Goal: Task Accomplishment & Management: Complete application form

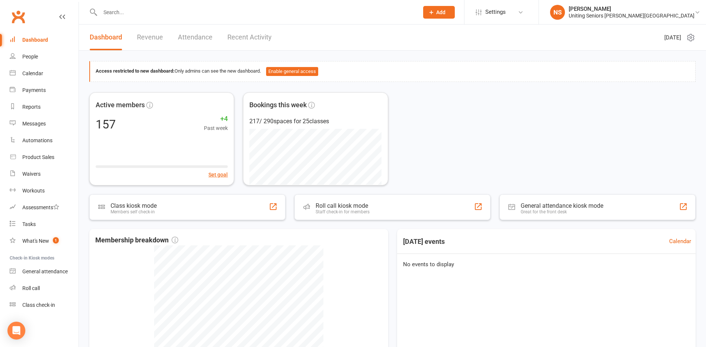
click at [446, 13] on span "Add" at bounding box center [440, 12] width 9 height 6
click at [456, 52] on link "Member" at bounding box center [431, 50] width 66 height 17
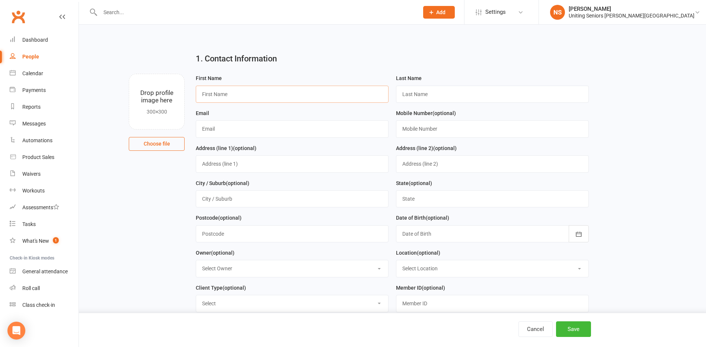
click at [232, 95] on input "text" at bounding box center [292, 94] width 193 height 17
type input "Frank"
type input "Davidson"
click at [207, 128] on input "text" at bounding box center [292, 128] width 193 height 17
paste input "frankdavidson@bigpond.com"
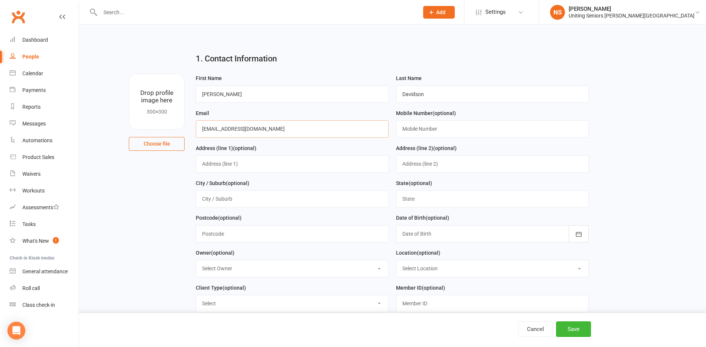
type input "frankdavidson@bigpond.com"
click at [408, 126] on input "text" at bounding box center [492, 128] width 193 height 17
paste input "0425 263 705"
type input "0425 263 705"
click at [233, 166] on input "text" at bounding box center [292, 163] width 193 height 17
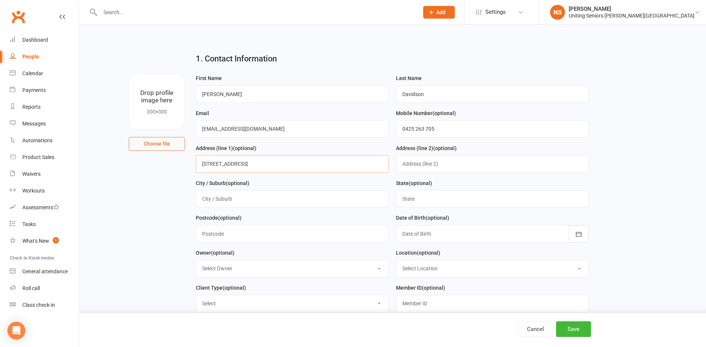
click at [221, 165] on input "138/9 jasmine Road" at bounding box center [292, 163] width 193 height 17
type input "138/9 Jasmine Road"
click at [222, 203] on input "text" at bounding box center [292, 198] width 193 height 17
type input "M"
type input "Normanhurst"
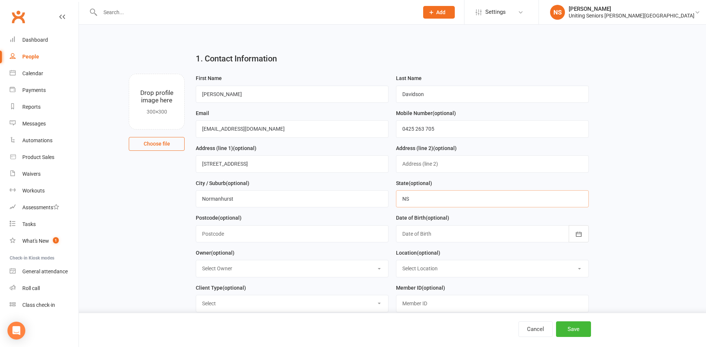
type input "NSW"
type input "2076`"
click at [419, 237] on div at bounding box center [492, 233] width 193 height 17
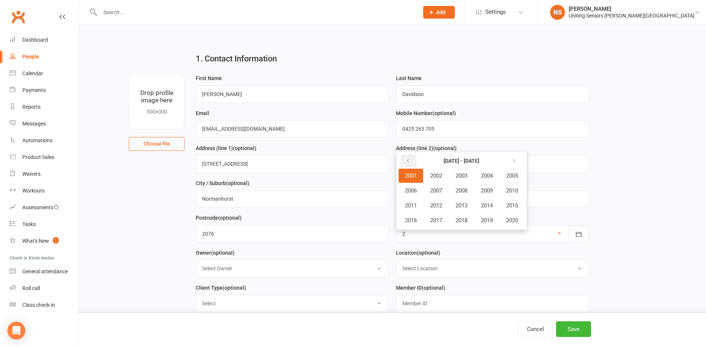
click at [411, 160] on button "button" at bounding box center [409, 160] width 16 height 13
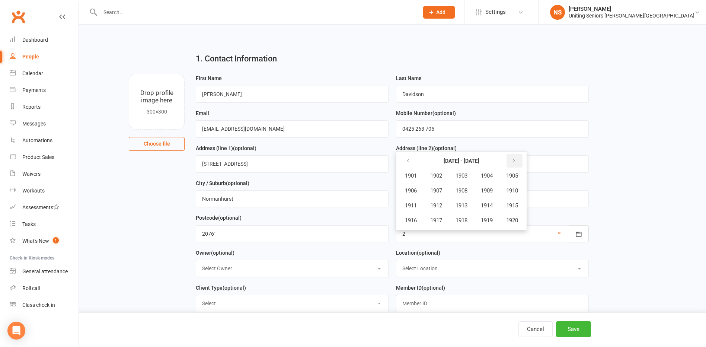
click at [522, 163] on button "button" at bounding box center [515, 160] width 16 height 13
click at [486, 206] on span "1934" at bounding box center [487, 205] width 12 height 7
click at [494, 223] on span "December" at bounding box center [490, 220] width 25 height 7
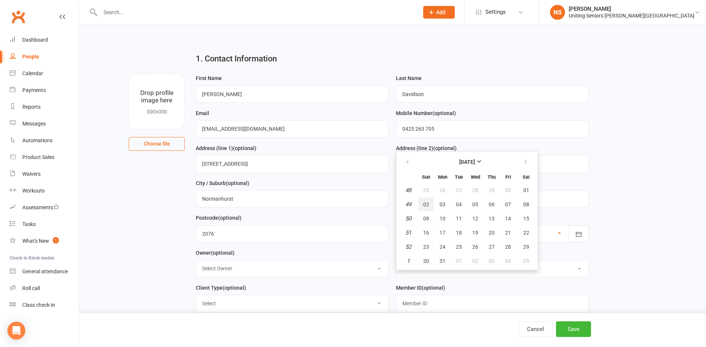
click at [427, 207] on span "02" at bounding box center [426, 204] width 6 height 6
type input "02 Dec 1934"
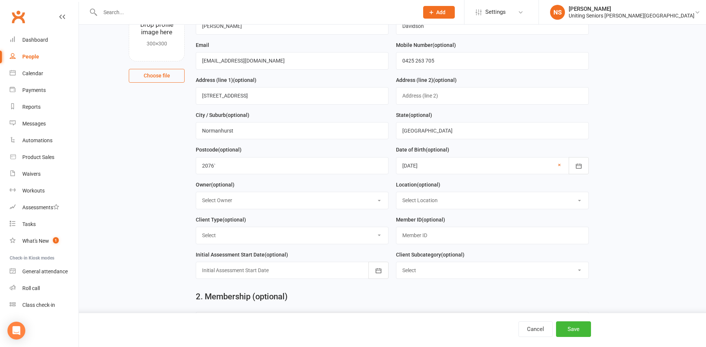
scroll to position [74, 0]
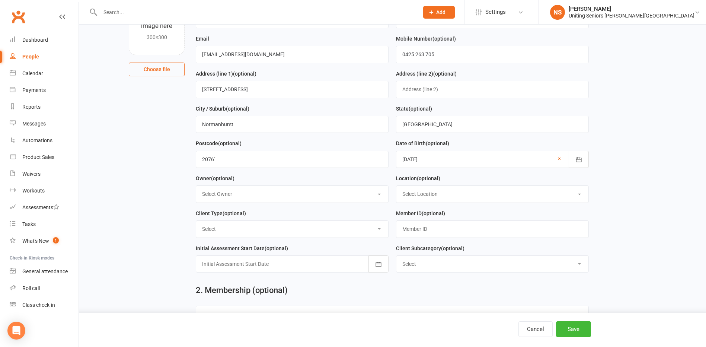
click at [240, 194] on select "Select Owner Cassie Wong Irene Barratt Nicholas Short Andrew Cooper Elly Willia…" at bounding box center [292, 194] width 192 height 16
select select "2"
click at [196, 188] on select "Select Owner Cassie Wong Irene Barratt Nicholas Short Andrew Cooper Elly Willia…" at bounding box center [292, 194] width 192 height 16
click at [410, 192] on select "Select Location Seniors Gym Normanhurst" at bounding box center [492, 194] width 192 height 16
select select "0"
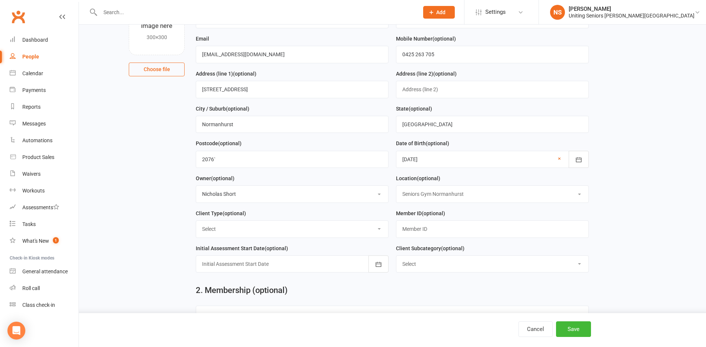
click at [396, 188] on select "Select Location Seniors Gym Normanhurst" at bounding box center [492, 194] width 192 height 16
click at [223, 231] on select "Select Funded (CHSP) Foundation & Pensioner (FUP) Self-Funded (Full) DVA Unitin…" at bounding box center [292, 229] width 192 height 16
select select "Self-Funded (Full)"
click at [196, 223] on select "Select Funded (CHSP) Foundation & Pensioner (FUP) Self-Funded (Full) DVA Unitin…" at bounding box center [292, 229] width 192 height 16
click at [410, 234] on input "text" at bounding box center [492, 228] width 193 height 17
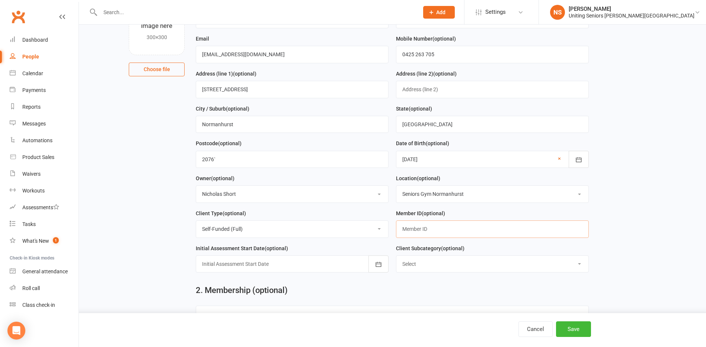
click at [410, 228] on input "text" at bounding box center [492, 228] width 193 height 17
paste input "C0087429"
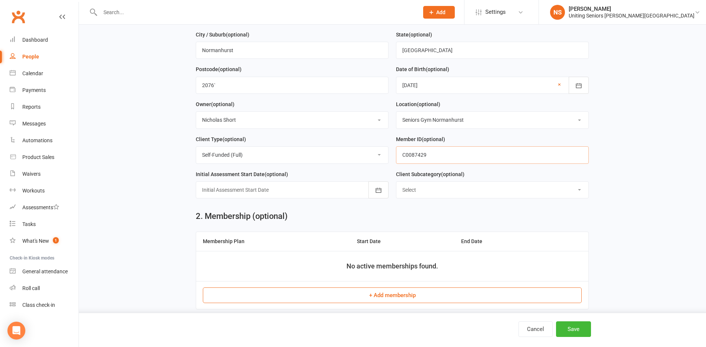
scroll to position [149, 0]
type input "C0087429"
click at [260, 192] on div at bounding box center [292, 189] width 193 height 17
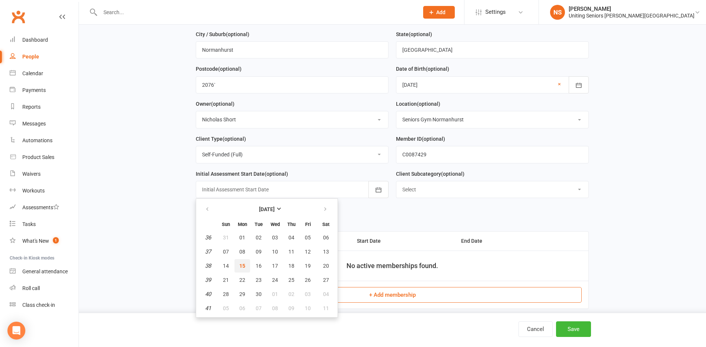
click at [241, 267] on span "15" at bounding box center [242, 266] width 6 height 6
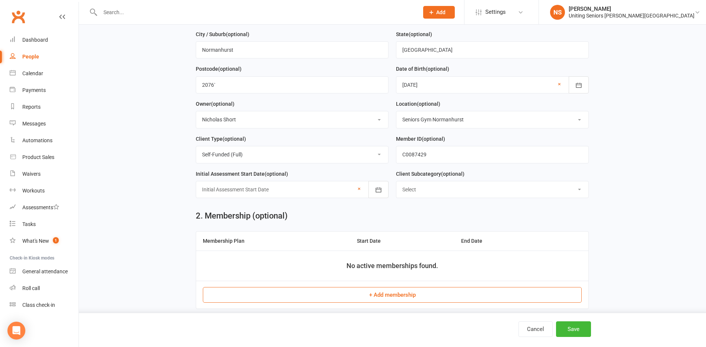
type input "15 Sep 2025"
click at [415, 190] on select "Select ILU Community" at bounding box center [492, 189] width 192 height 16
select select "ILU"
click at [396, 184] on select "Select ILU Community" at bounding box center [492, 189] width 192 height 16
click at [374, 298] on button "+ Add membership" at bounding box center [392, 295] width 379 height 16
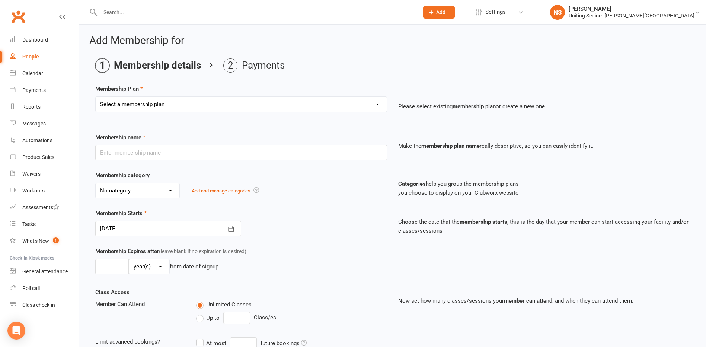
click at [121, 105] on select "Select a membership plan Create new Membership Plan Initial Assessment + Set Up…" at bounding box center [241, 104] width 291 height 15
select select "8"
click at [96, 97] on select "Select a membership plan Create new Membership Plan Initial Assessment + Set Up…" at bounding box center [241, 104] width 291 height 15
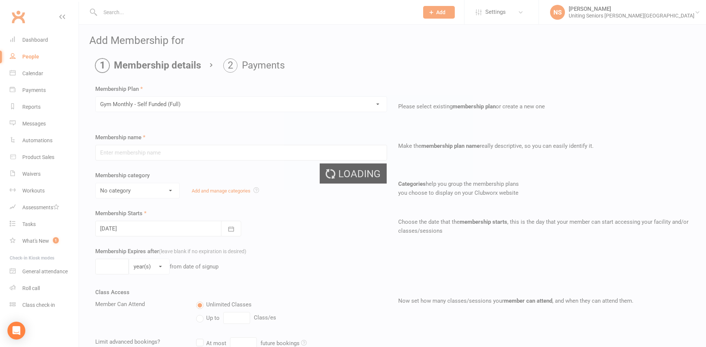
type input "Gym Monthly - Self Funded (Full)"
select select "4"
type input "0"
type input "4"
select select "?"
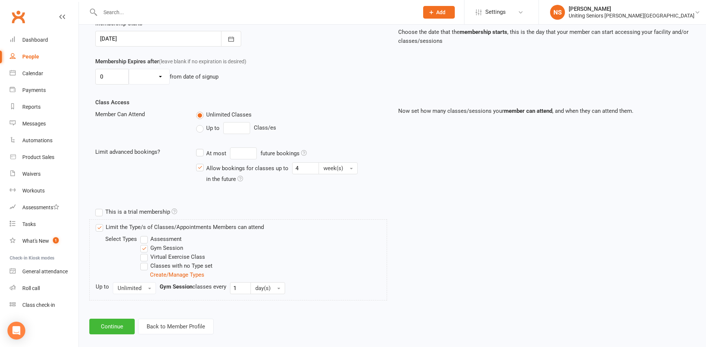
scroll to position [198, 0]
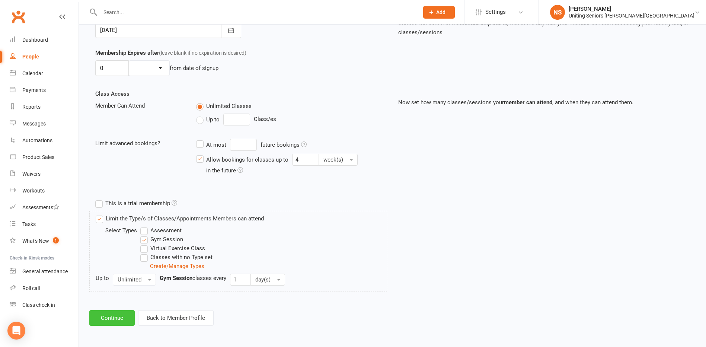
click at [116, 319] on button "Continue" at bounding box center [111, 318] width 45 height 16
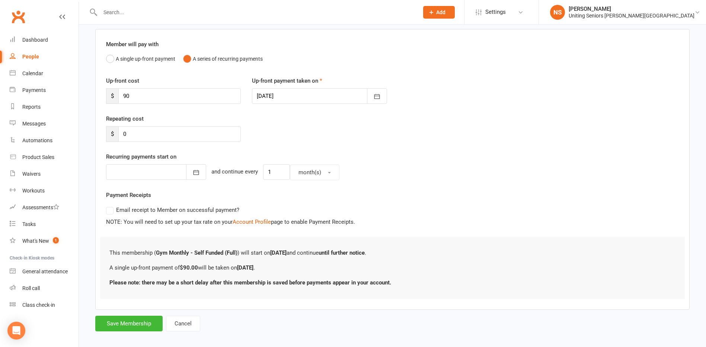
scroll to position [62, 0]
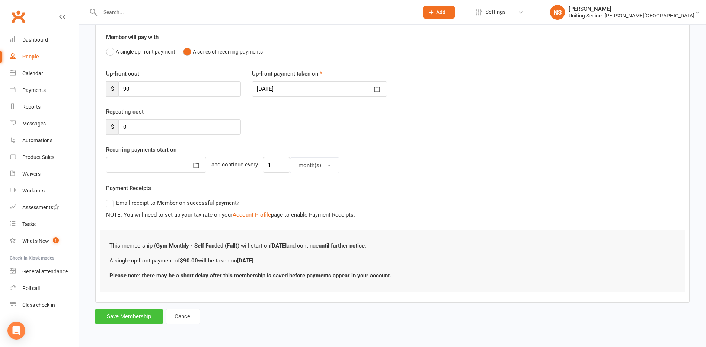
click at [141, 318] on button "Save Membership" at bounding box center [128, 317] width 67 height 16
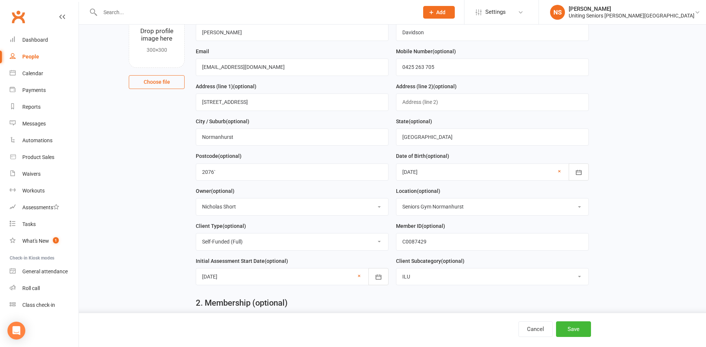
scroll to position [356, 0]
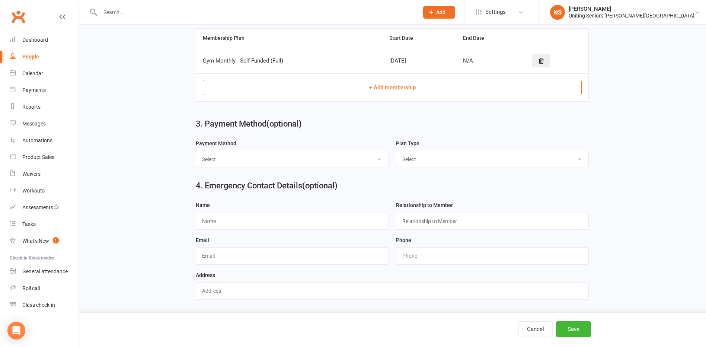
click at [217, 157] on select "Select Direct Debit Direct Deposit / Bank Transfer Cheque BPay Credit Card Rost…" at bounding box center [292, 159] width 192 height 16
select select "Direct Debit"
click at [196, 151] on select "Select Direct Debit Direct Deposit / Bank Transfer Cheque BPay Credit Card Rost…" at bounding box center [292, 159] width 192 height 16
click at [405, 154] on select "Select Ongoing Single-Service" at bounding box center [492, 159] width 192 height 16
select select "Ongoing"
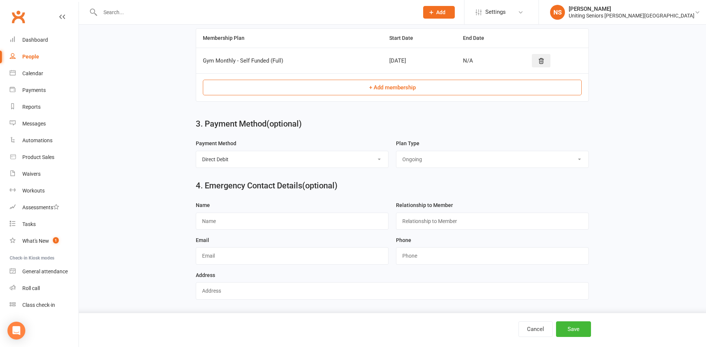
click at [396, 151] on select "Select Ongoing Single-Service" at bounding box center [492, 159] width 192 height 16
click at [568, 326] on button "Save" at bounding box center [573, 329] width 35 height 16
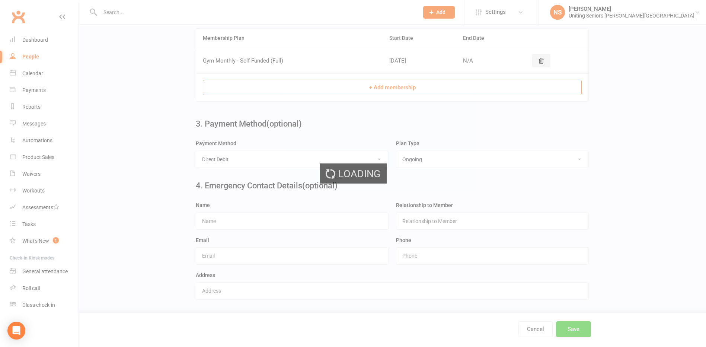
scroll to position [0, 0]
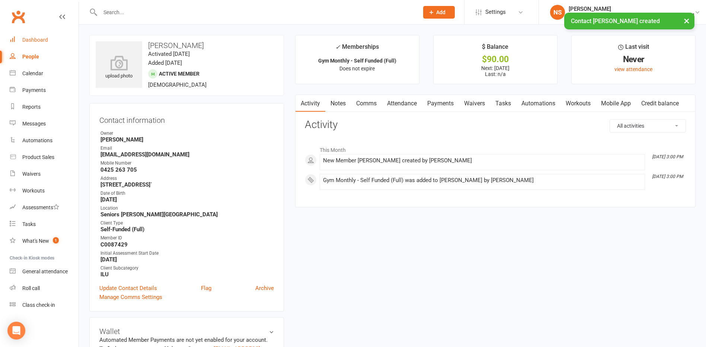
click at [35, 40] on div "Dashboard" at bounding box center [35, 40] width 26 height 6
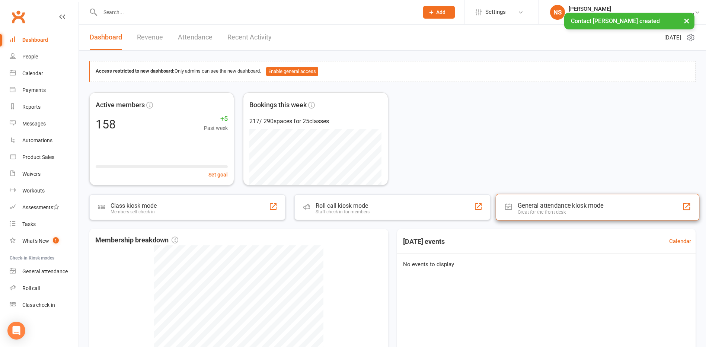
click at [551, 209] on div "General attendance kiosk mode" at bounding box center [561, 205] width 86 height 7
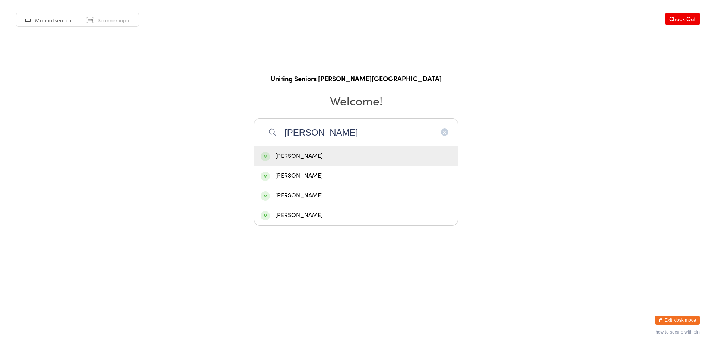
type input "[PERSON_NAME]"
click at [288, 160] on div "[PERSON_NAME]" at bounding box center [356, 156] width 191 height 10
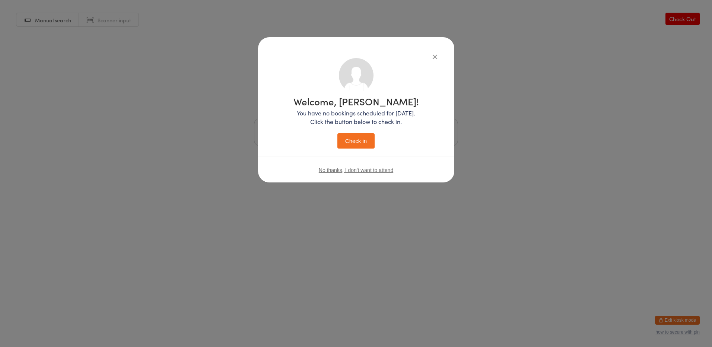
click at [355, 142] on button "Check in" at bounding box center [355, 140] width 37 height 15
